Goal: Task Accomplishment & Management: Use online tool/utility

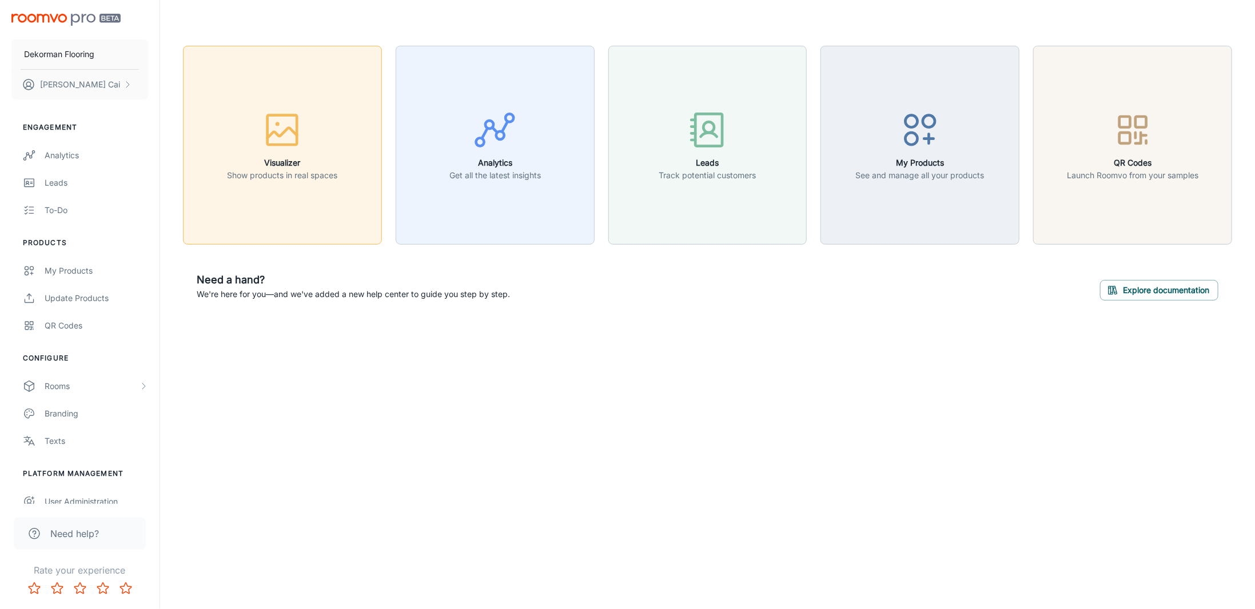
click at [311, 172] on p "Show products in real spaces" at bounding box center [282, 175] width 110 height 13
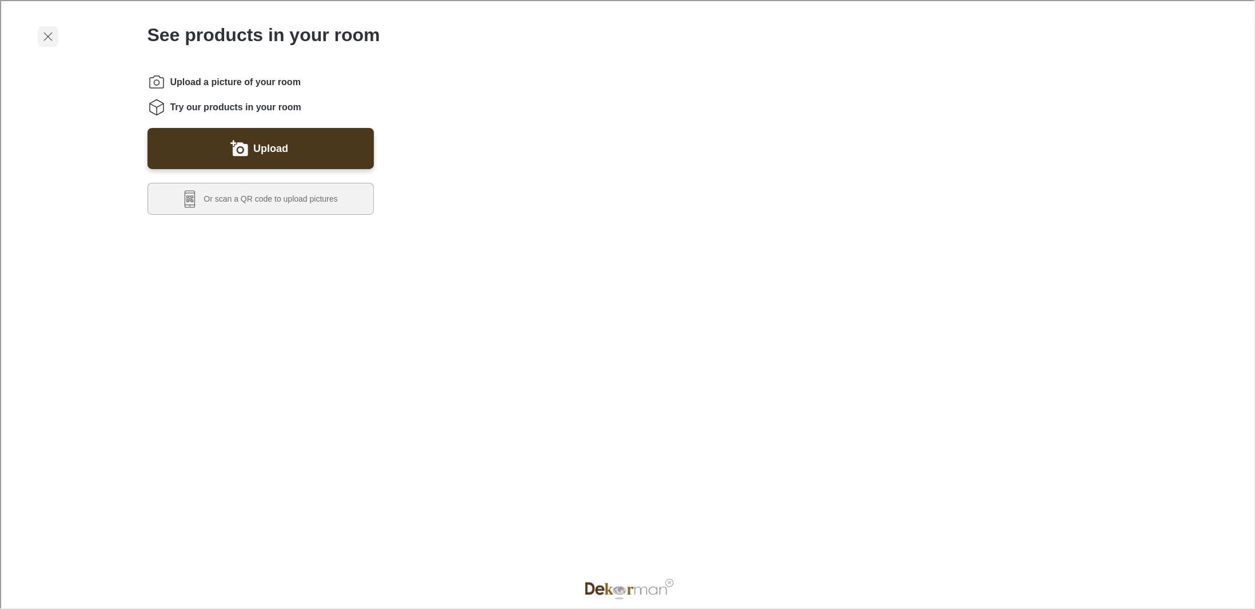
click at [45, 34] on line "Exit visualizer" at bounding box center [47, 35] width 8 height 8
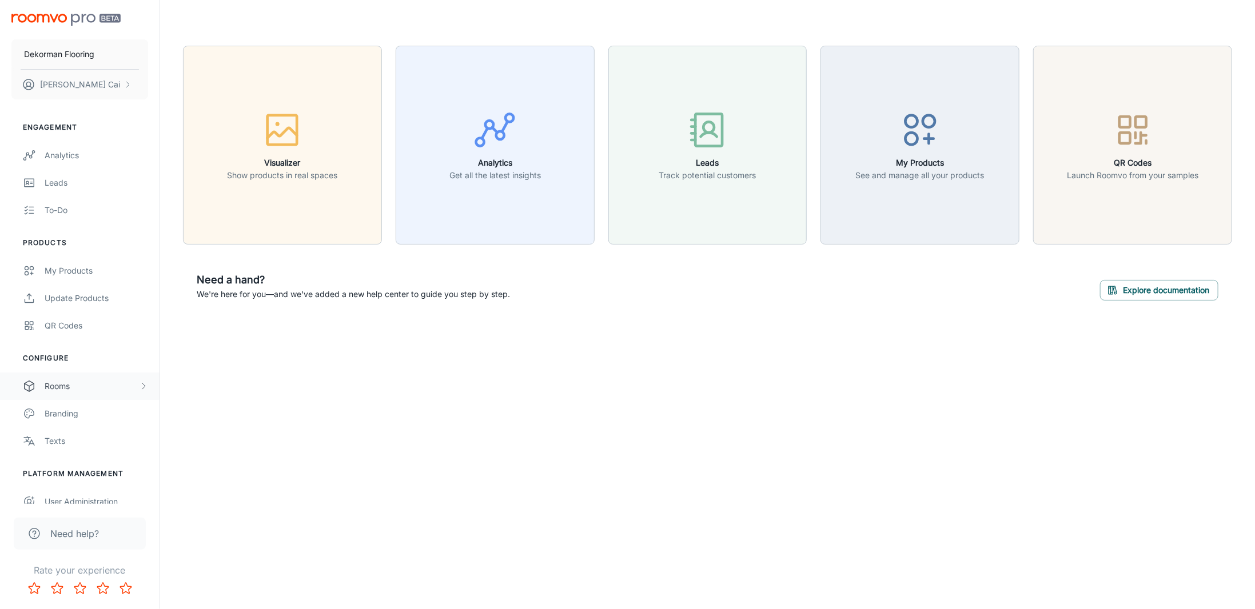
click at [88, 393] on div "Rooms" at bounding box center [79, 386] width 159 height 27
click at [76, 89] on p "[PERSON_NAME]" at bounding box center [80, 84] width 80 height 13
click at [75, 156] on div at bounding box center [627, 304] width 1255 height 609
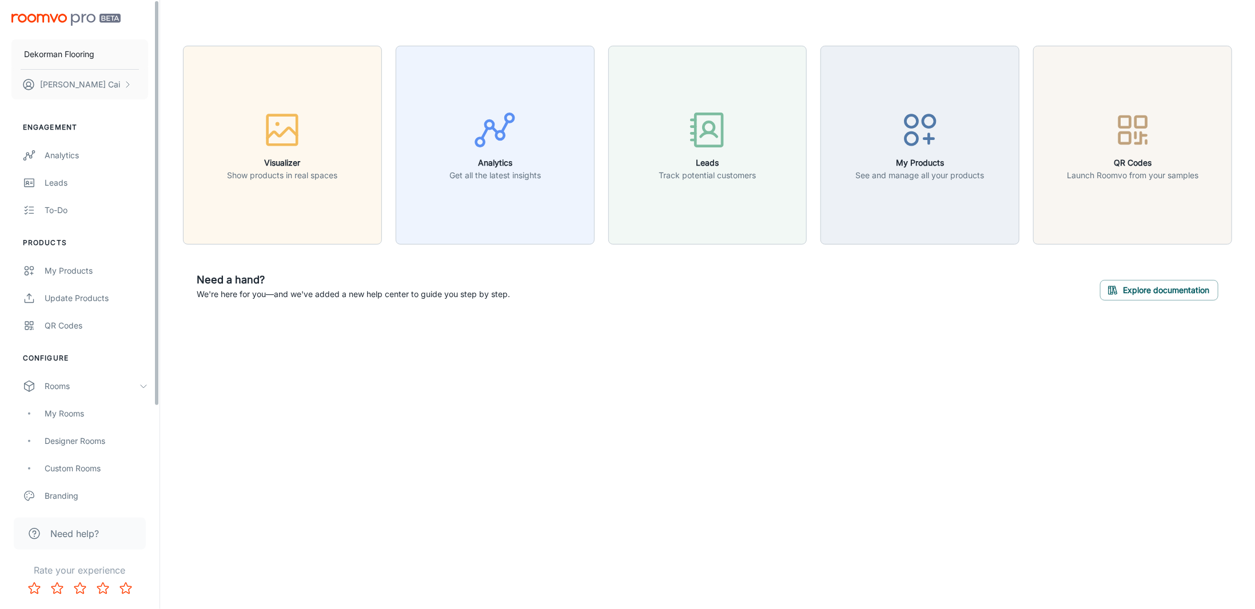
click at [606, 324] on div "Visualizer Show products in real spaces Analytics Get all the latest insights L…" at bounding box center [707, 180] width 1094 height 360
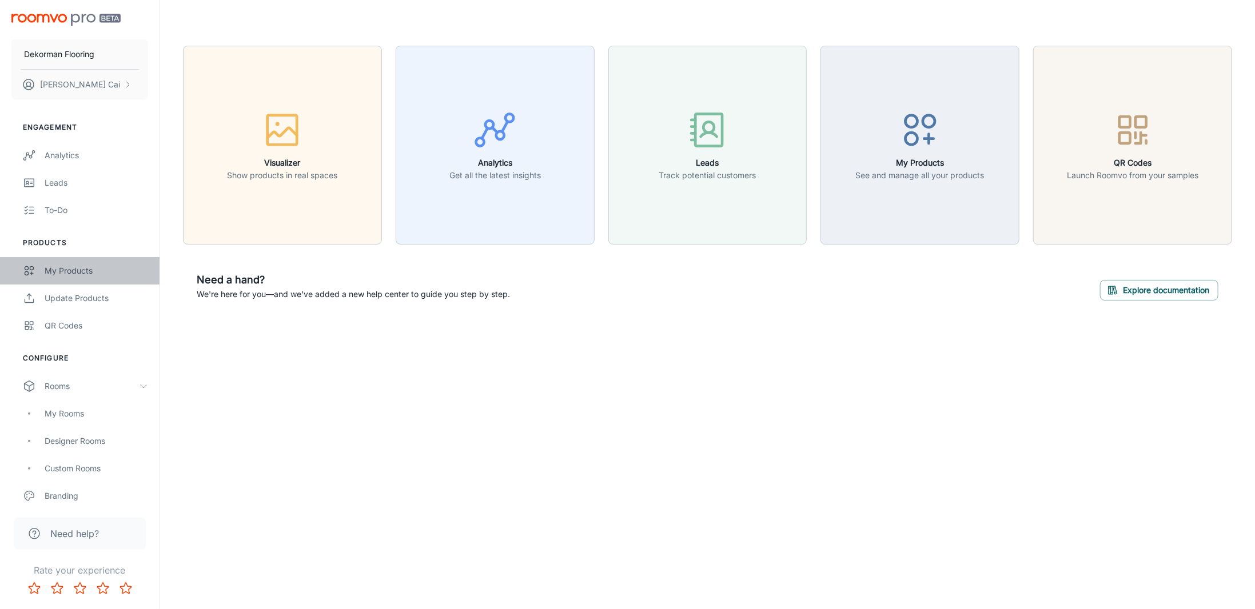
click at [71, 269] on div "My Products" at bounding box center [96, 271] width 103 height 13
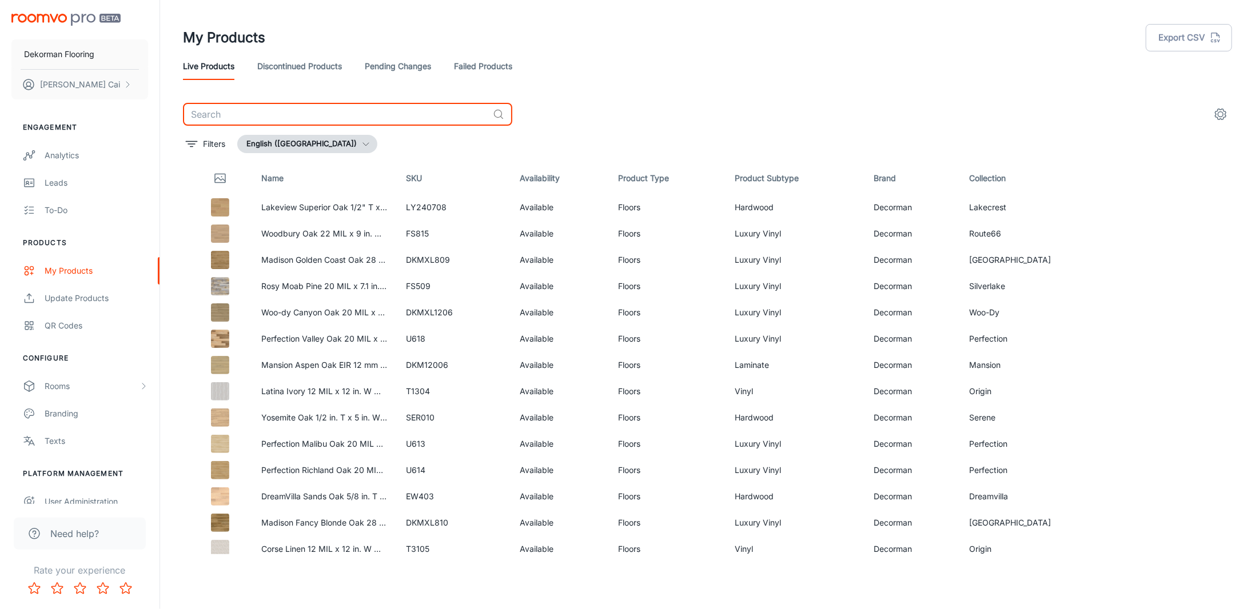
click at [218, 117] on input "text" at bounding box center [335, 114] width 305 height 23
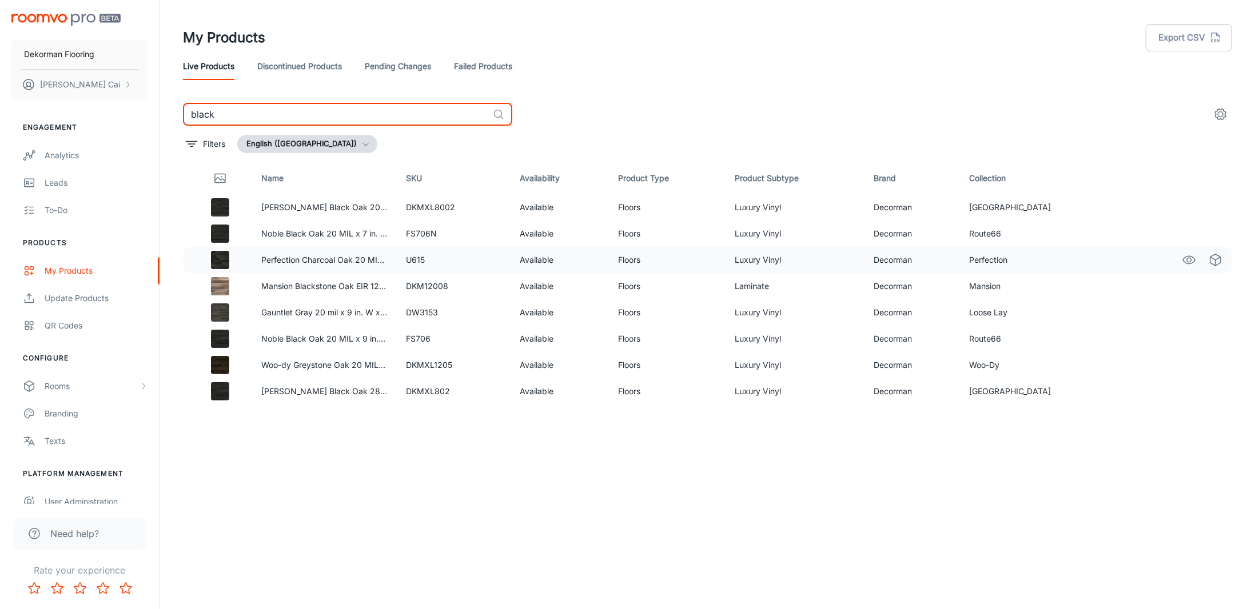
type input "black"
click at [210, 262] on div at bounding box center [220, 260] width 46 height 18
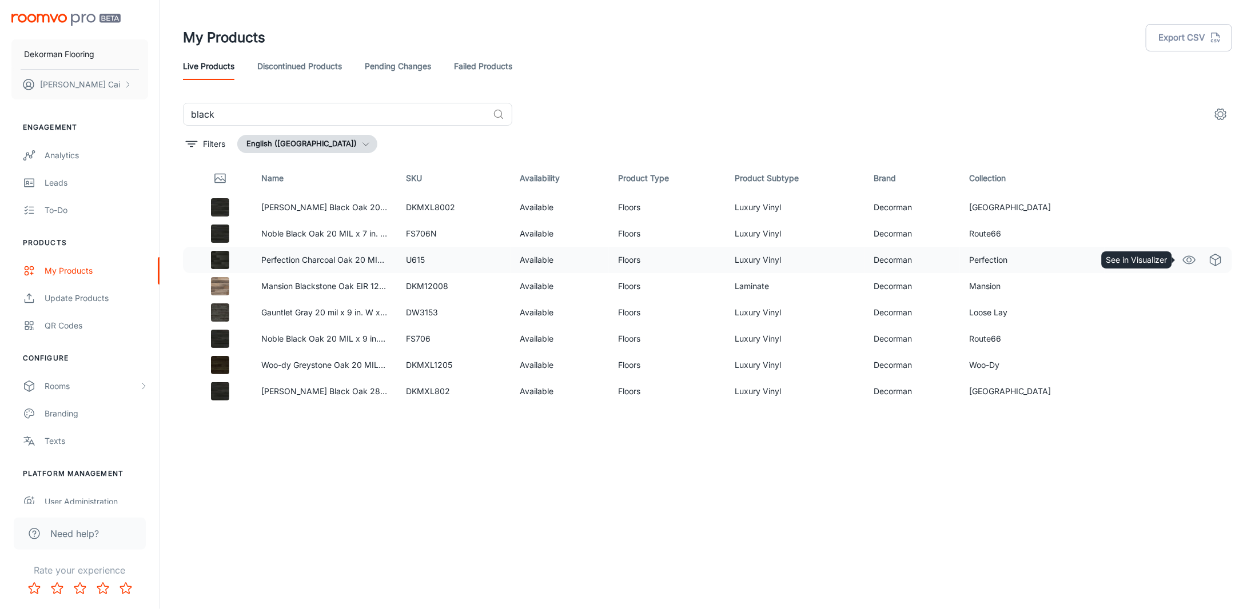
click at [1187, 261] on circle "See in Visualizer" at bounding box center [1189, 260] width 5 height 5
click at [101, 330] on div "QR Codes" at bounding box center [96, 325] width 103 height 13
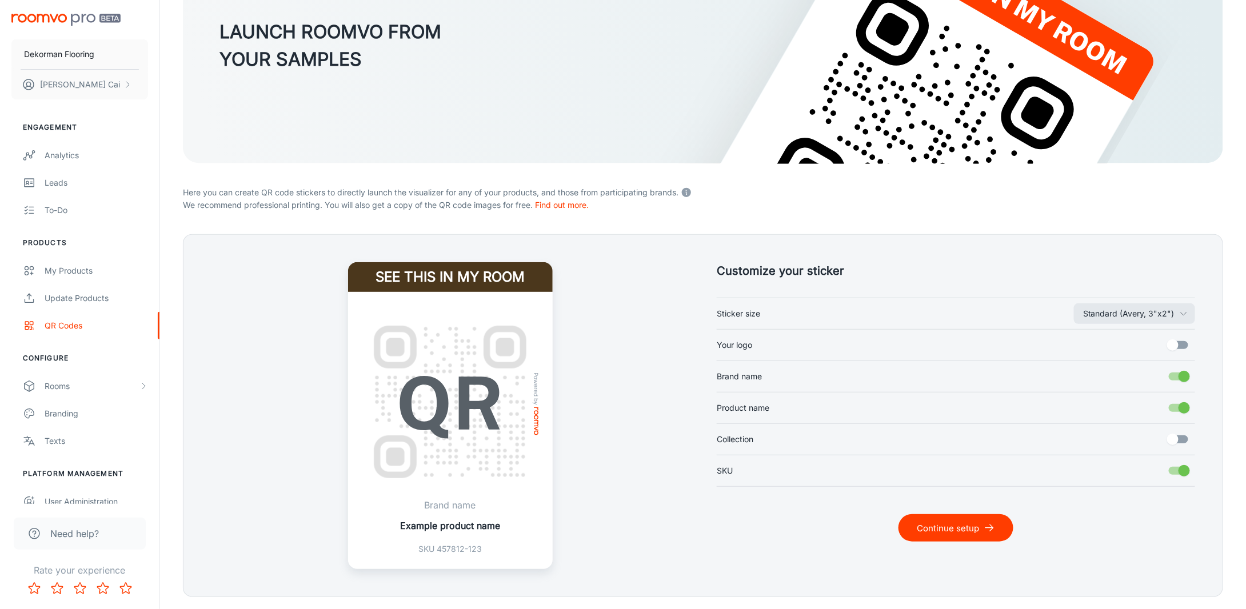
scroll to position [178, 0]
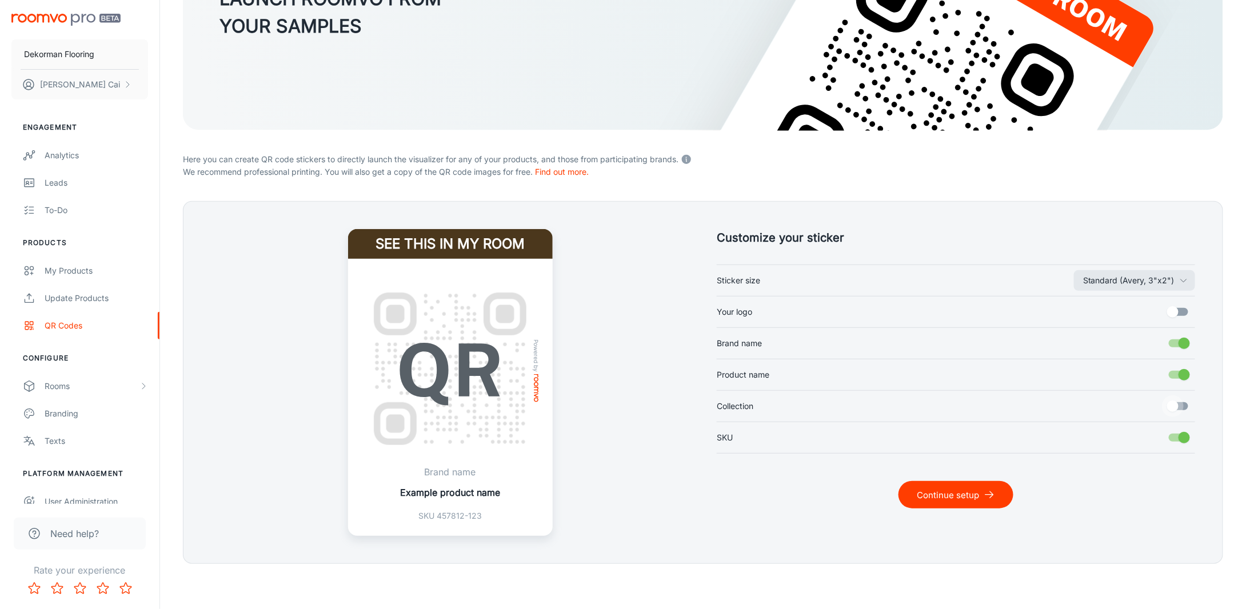
click at [1183, 406] on input "Collection" at bounding box center [1172, 407] width 65 height 22
click at [1185, 408] on input "Collection" at bounding box center [1184, 407] width 65 height 22
click at [1185, 408] on input "Collection" at bounding box center [1172, 407] width 65 height 22
click at [1185, 408] on input "Collection" at bounding box center [1184, 407] width 65 height 22
click at [1185, 408] on input "Collection" at bounding box center [1172, 407] width 65 height 22
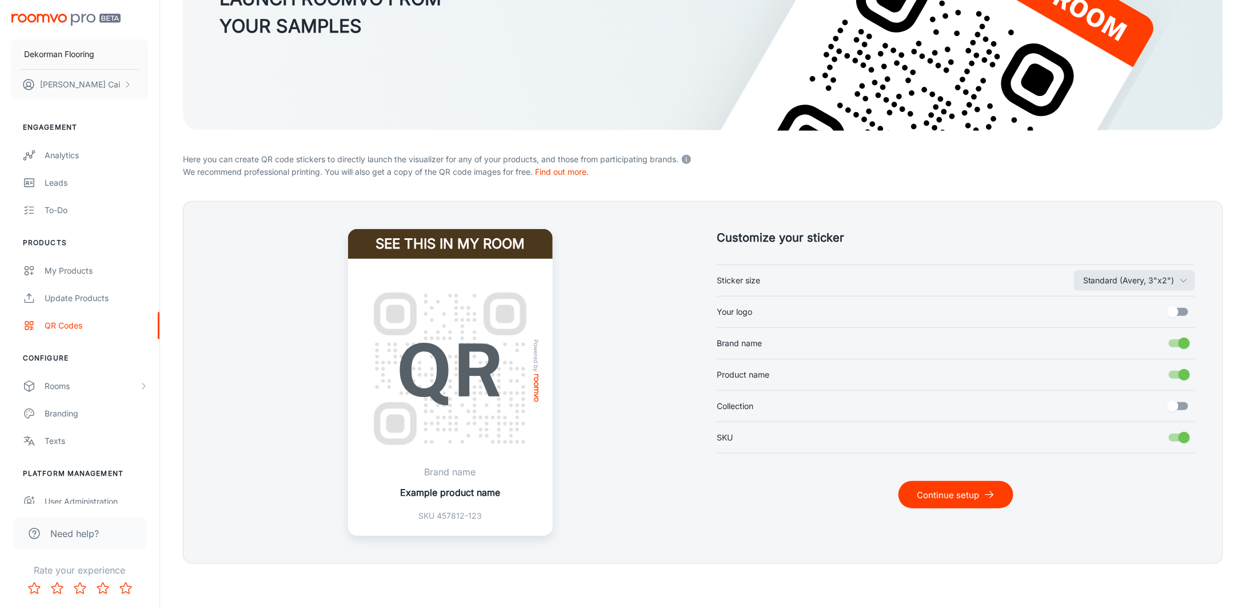
checkbox input "true"
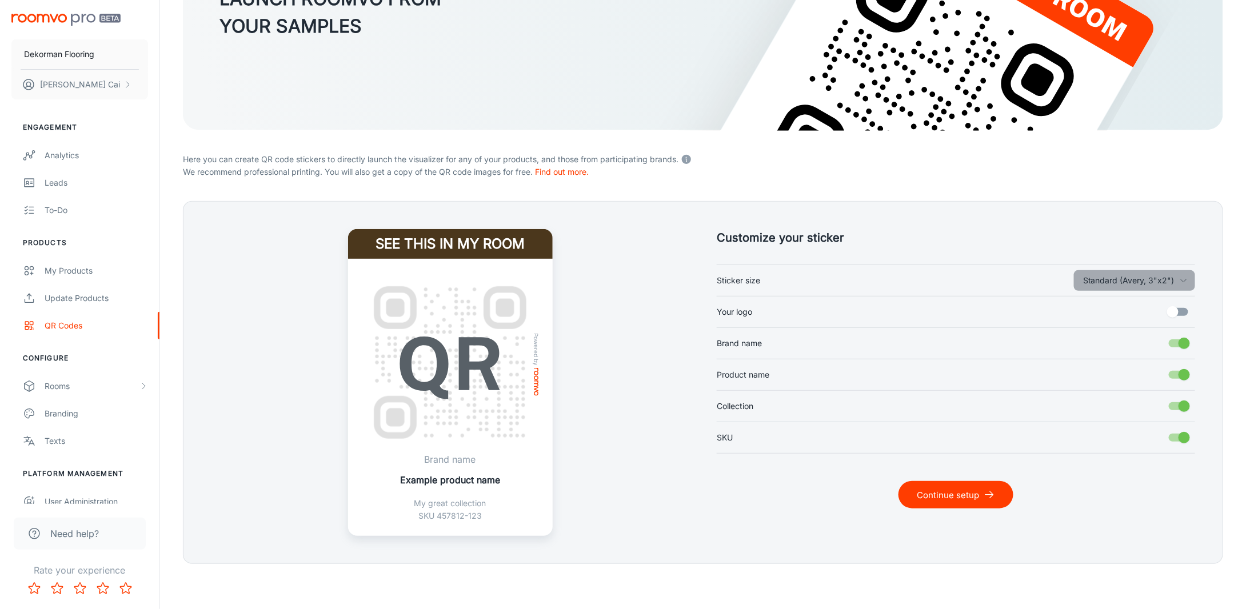
click at [1153, 279] on button "Standard (Avery, 3"x2")" at bounding box center [1134, 280] width 121 height 21
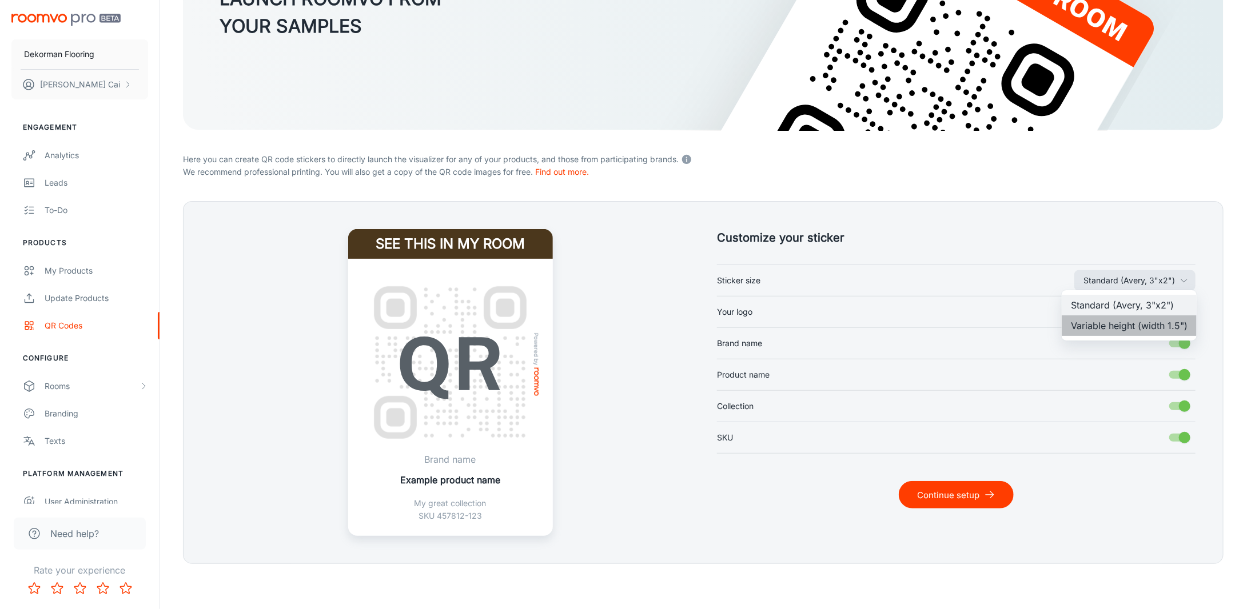
click at [1145, 331] on li "Variable height (width 1.5")" at bounding box center [1128, 325] width 135 height 21
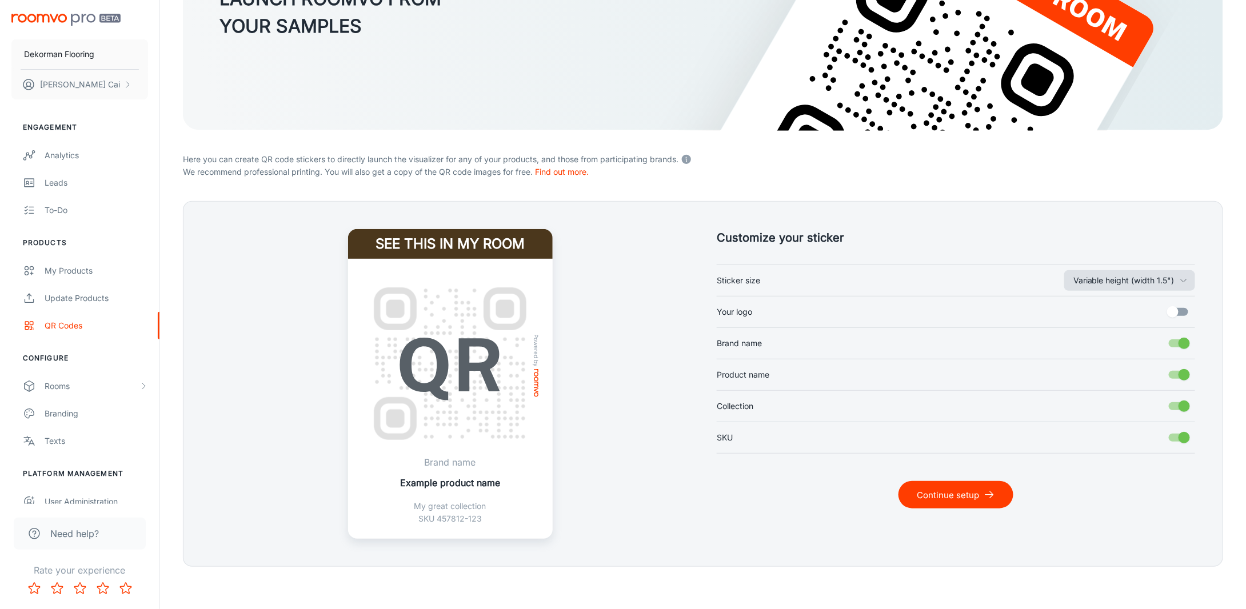
click at [1143, 275] on button "Variable height (width 1.5")" at bounding box center [1129, 280] width 131 height 21
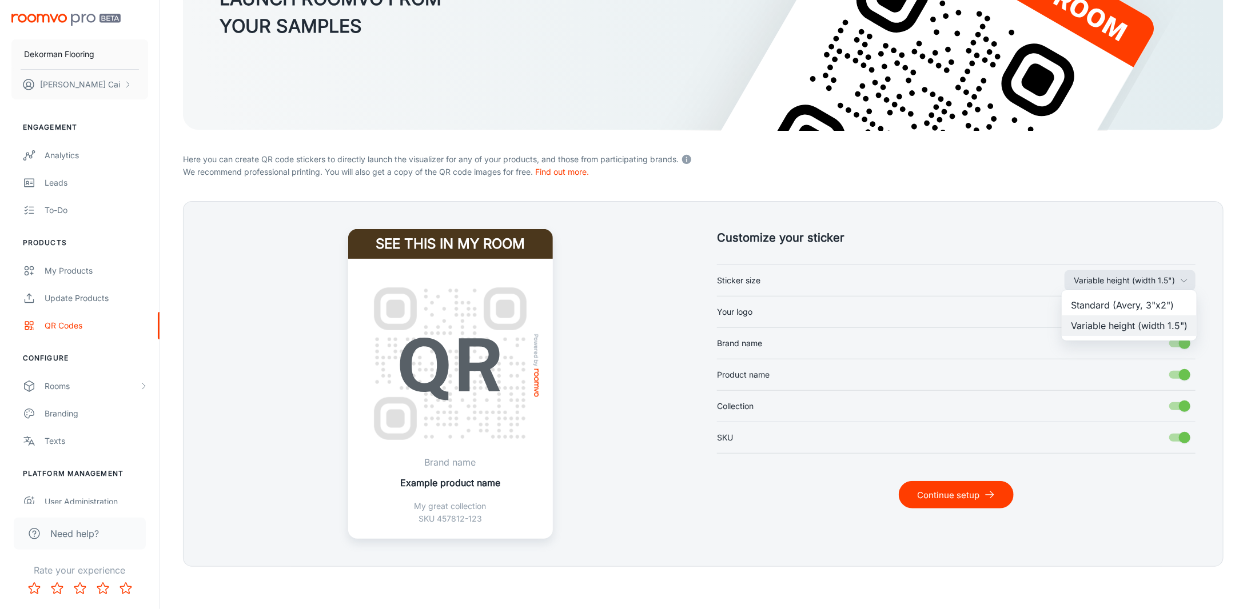
click at [1155, 306] on li "Standard (Avery, 3"x2")" at bounding box center [1128, 305] width 135 height 21
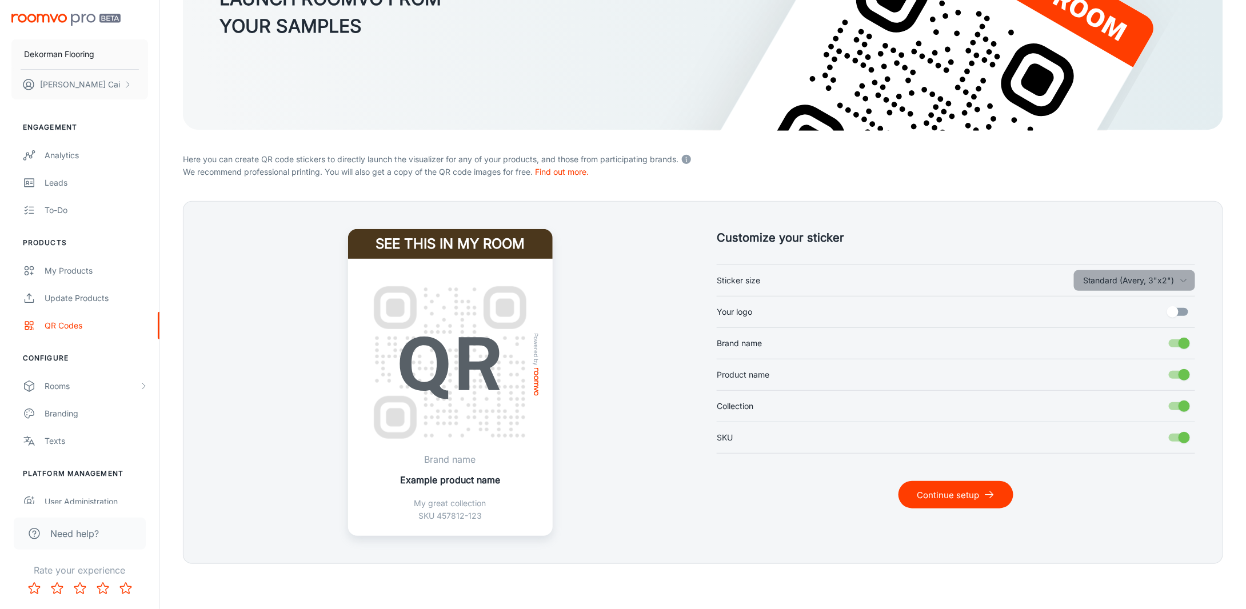
click at [1148, 282] on button "Standard (Avery, 3"x2")" at bounding box center [1134, 280] width 121 height 21
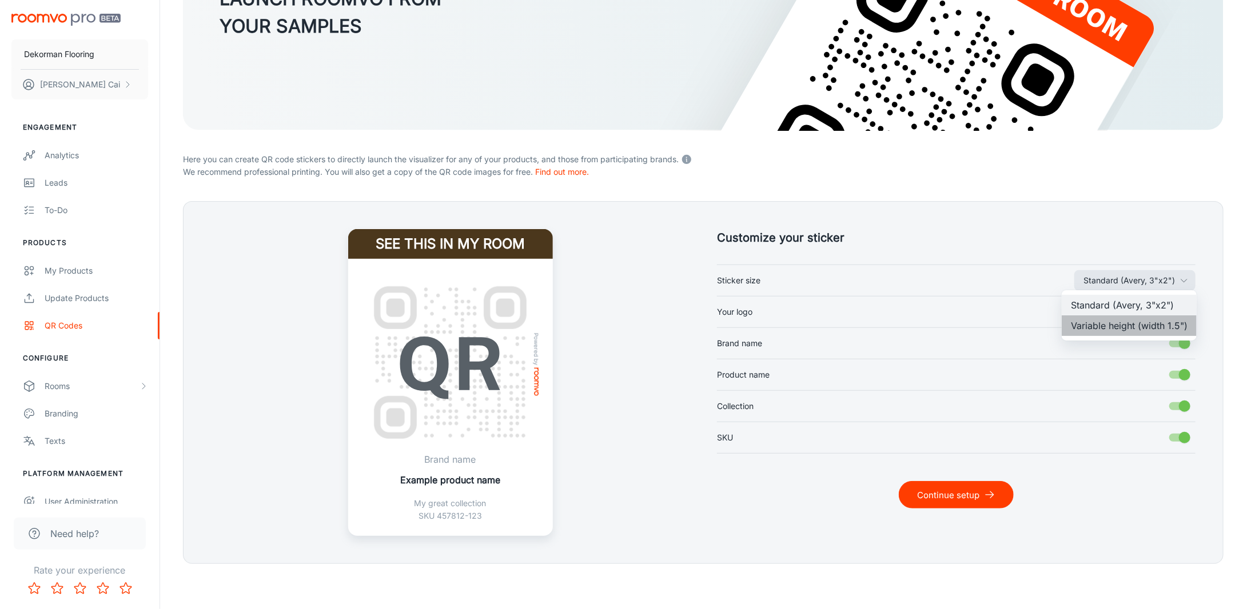
click at [1142, 329] on li "Variable height (width 1.5")" at bounding box center [1128, 325] width 135 height 21
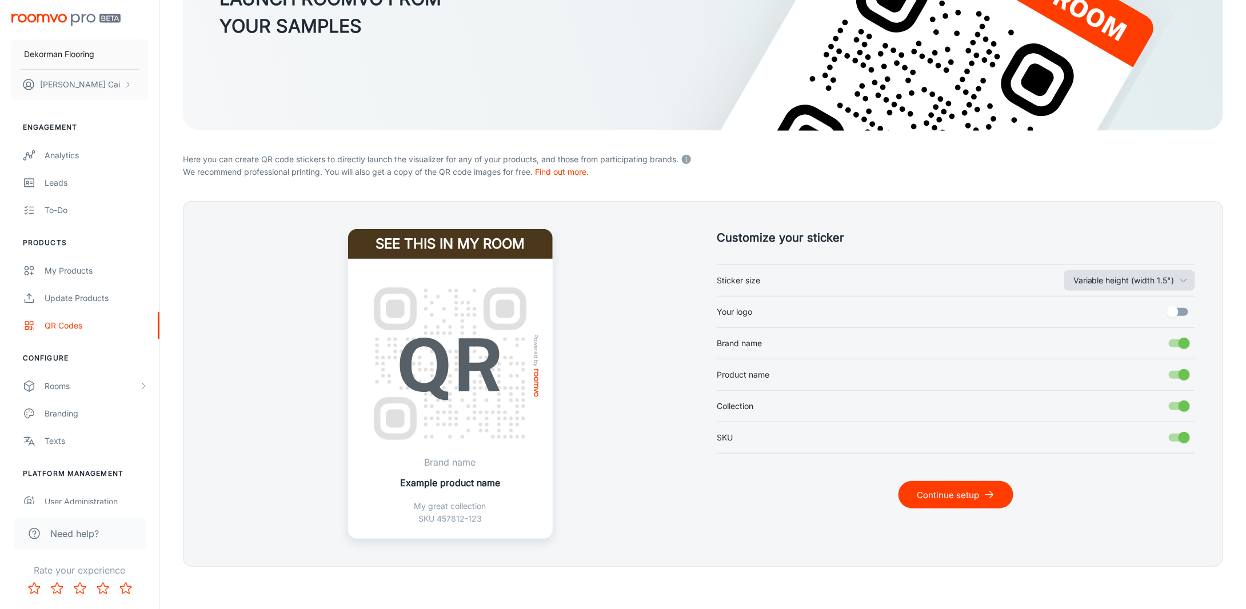
click at [1118, 283] on button "Variable height (width 1.5")" at bounding box center [1129, 280] width 131 height 21
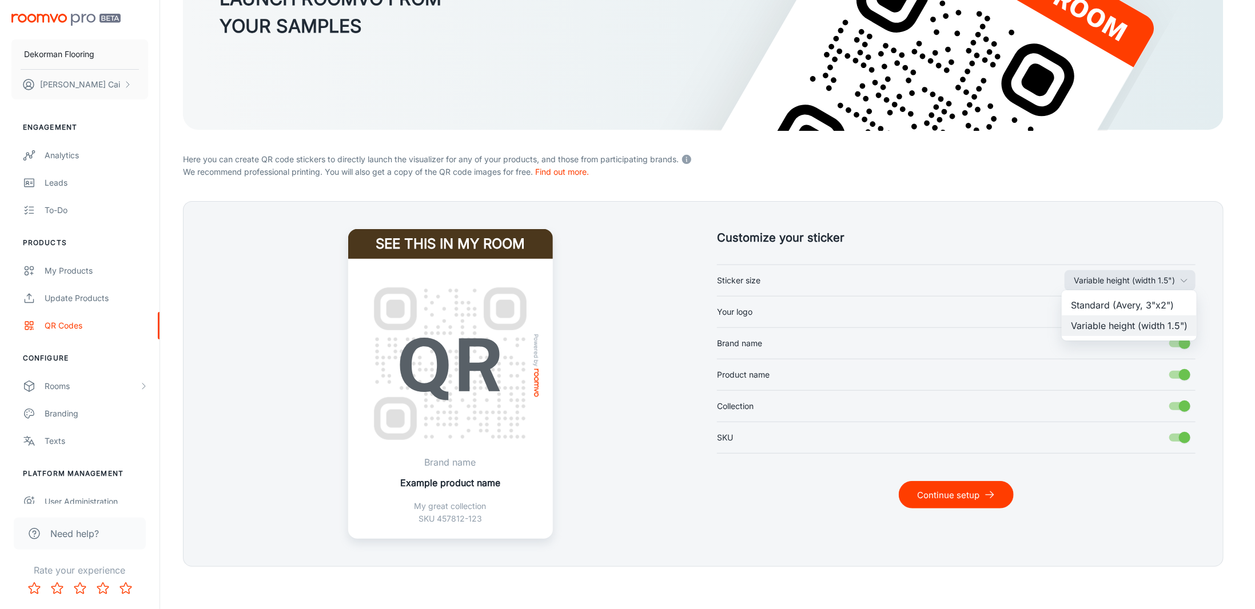
click at [1113, 309] on li "Standard (Avery, 3"x2")" at bounding box center [1128, 305] width 135 height 21
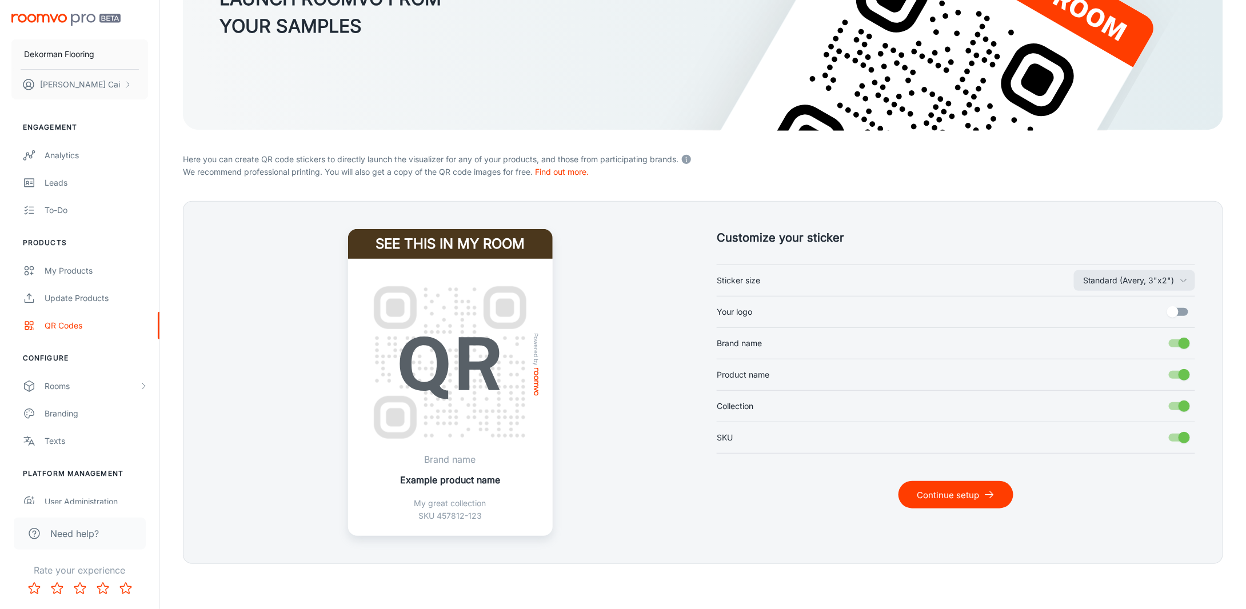
click at [964, 486] on button "Continue setup" at bounding box center [955, 494] width 115 height 27
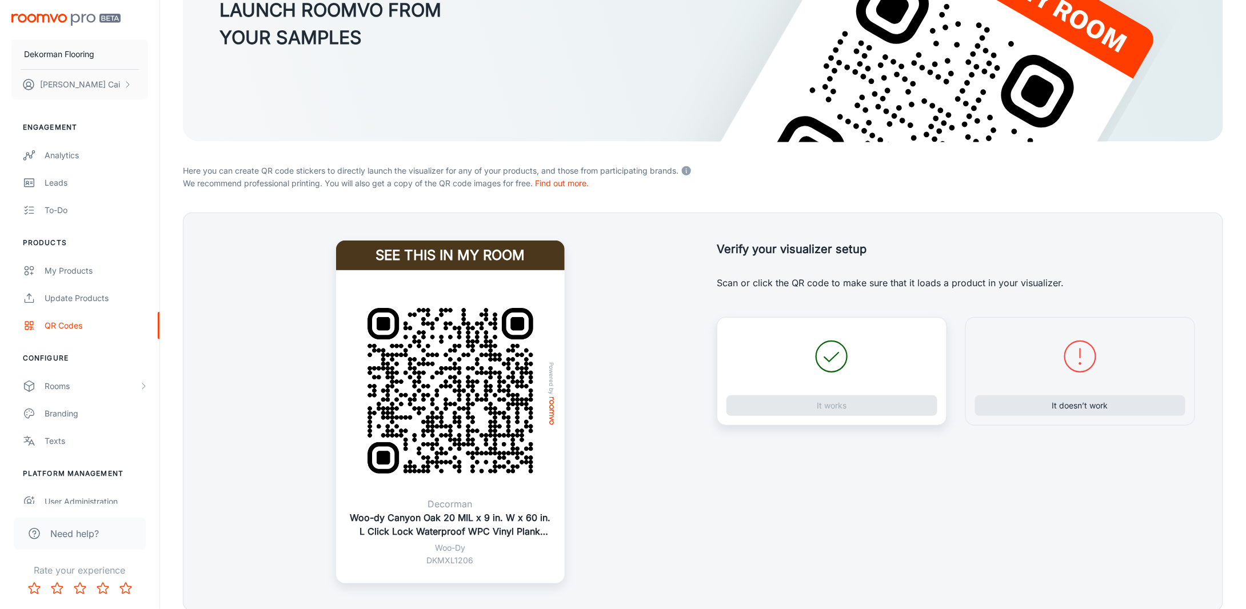
scroll to position [214, 0]
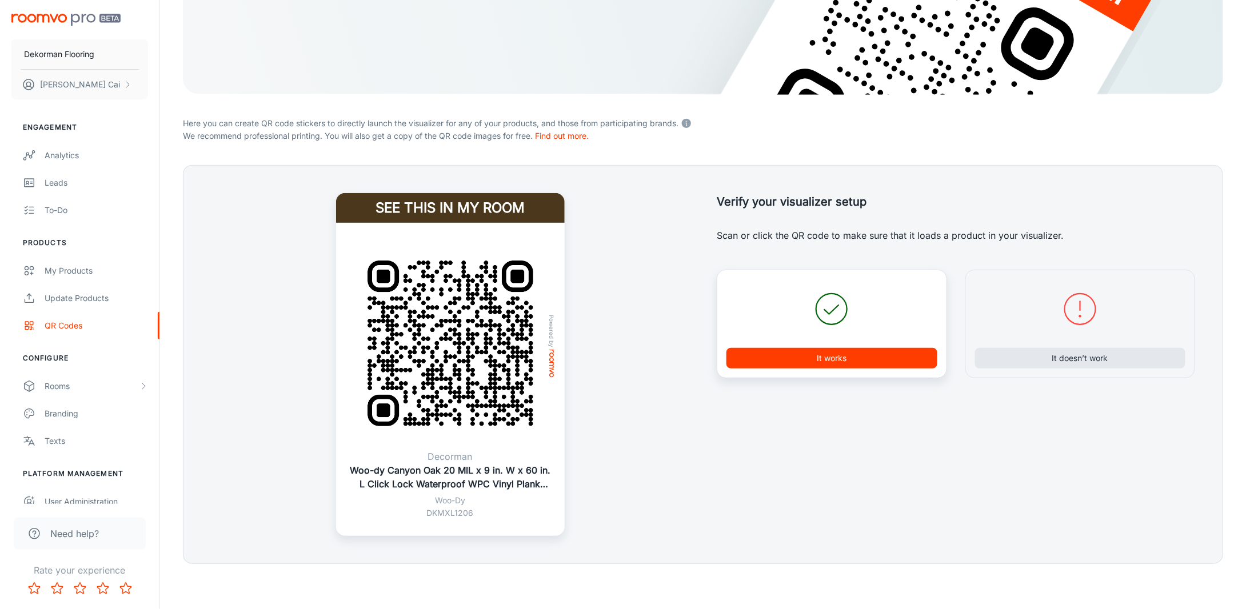
click at [492, 515] on p "DKMXL1206" at bounding box center [450, 513] width 201 height 13
click at [47, 416] on div "Branding" at bounding box center [96, 414] width 103 height 13
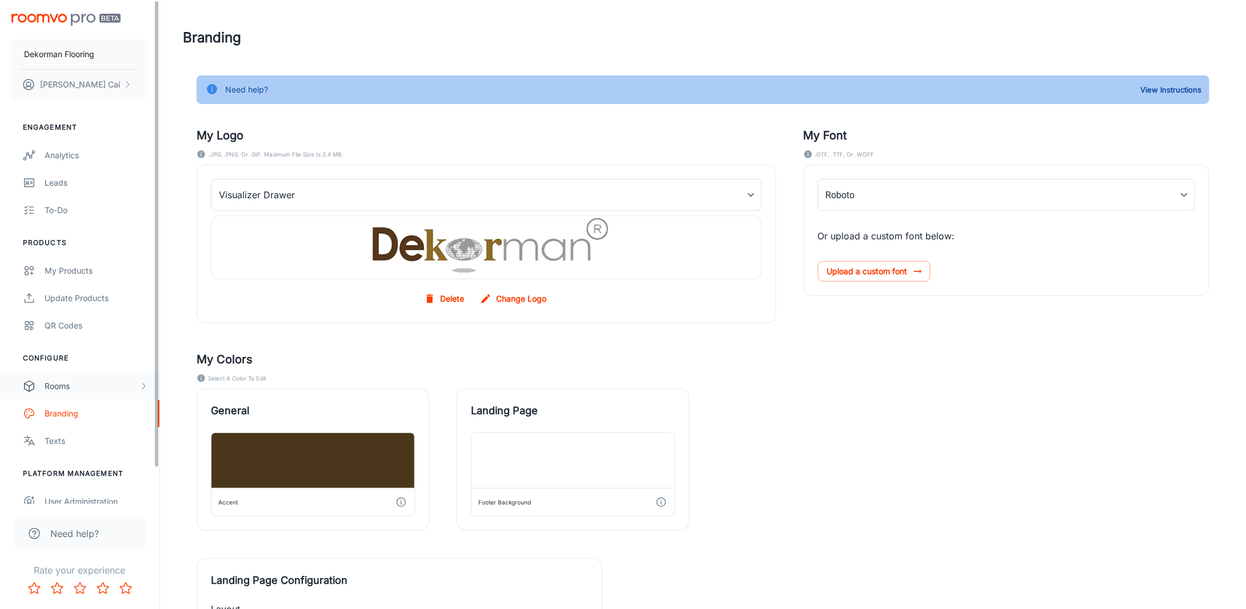
type input "NotoSerif-Regular"
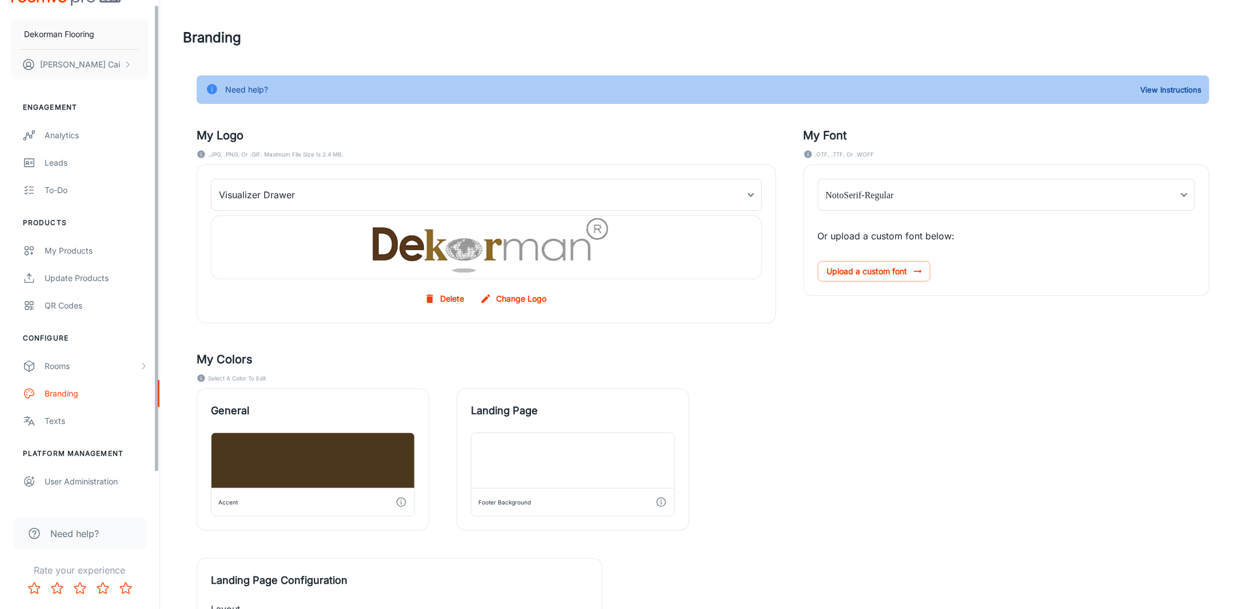
scroll to position [38, 0]
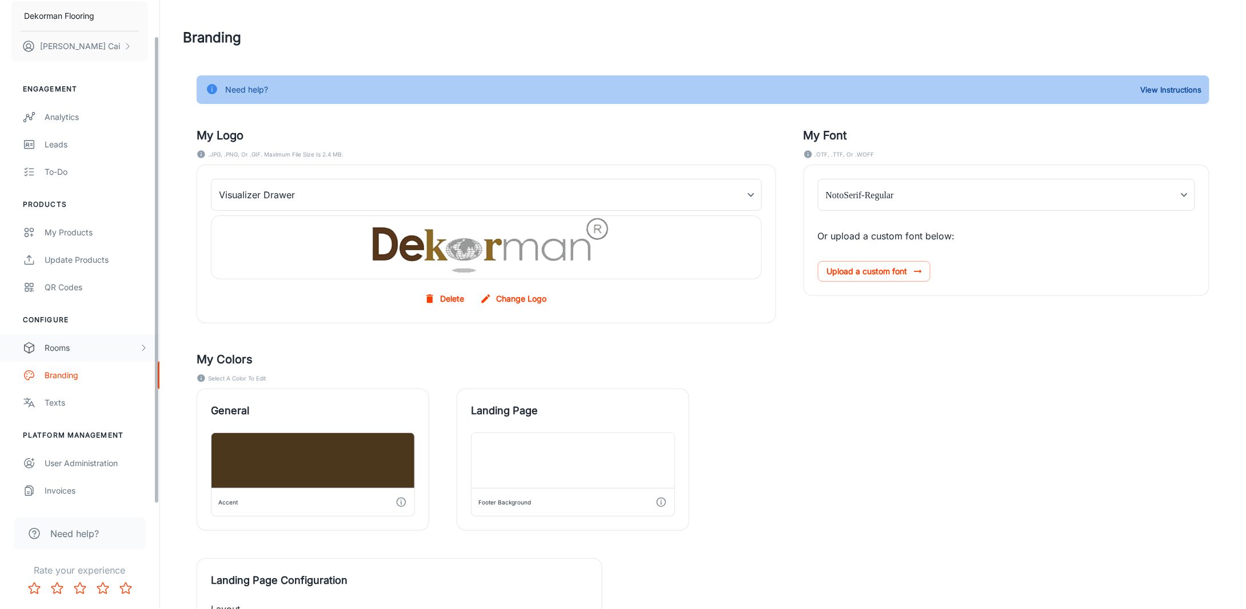
click at [69, 354] on div "Rooms" at bounding box center [92, 348] width 94 height 13
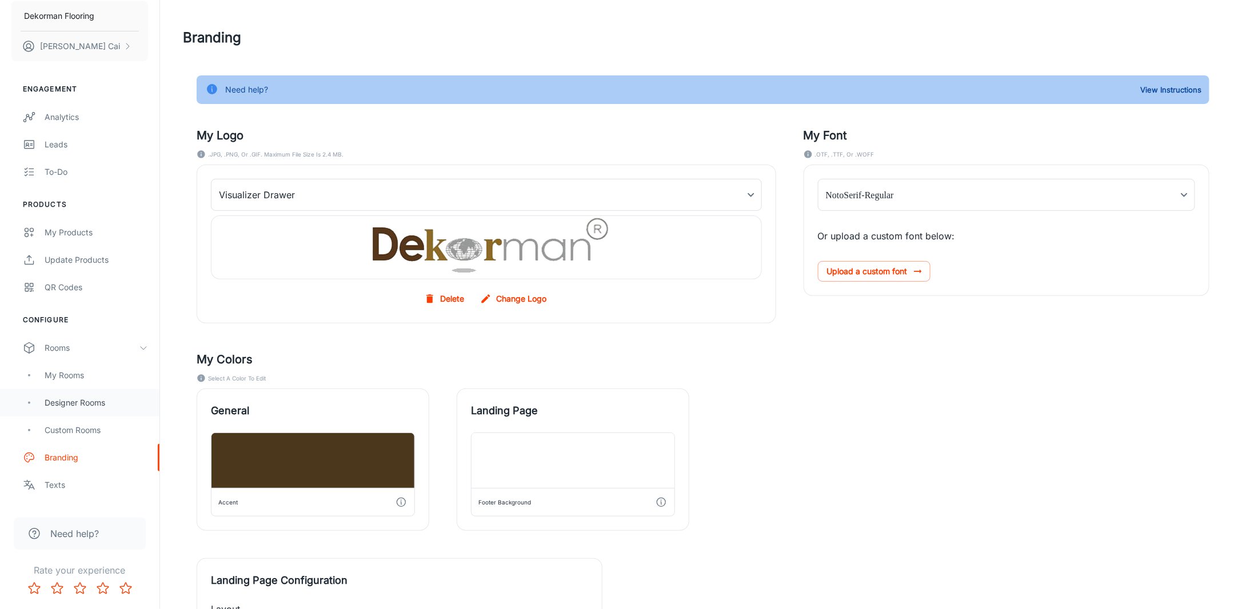
click at [73, 399] on div "Designer Rooms" at bounding box center [96, 403] width 103 height 13
